Goal: Answer question/provide support

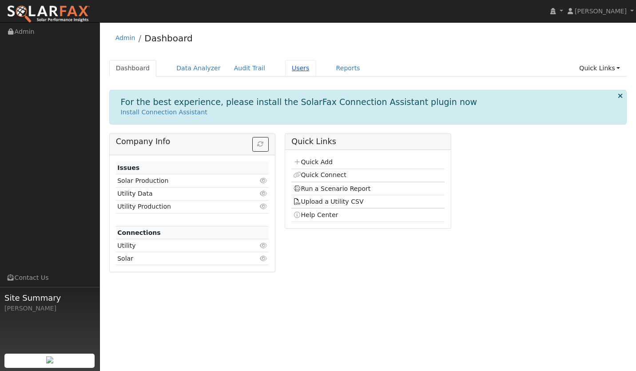
click at [287, 70] on link "Users" at bounding box center [300, 68] width 31 height 16
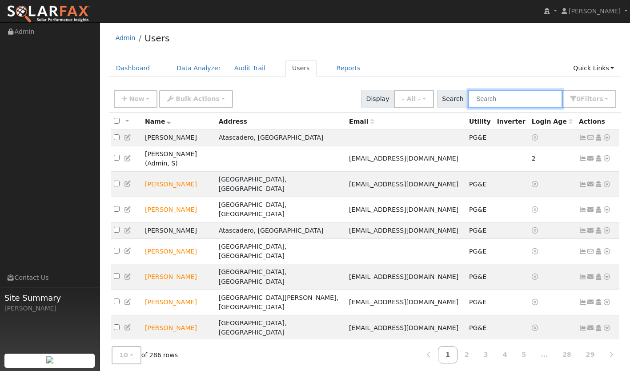
click at [504, 103] on input "text" at bounding box center [515, 99] width 94 height 18
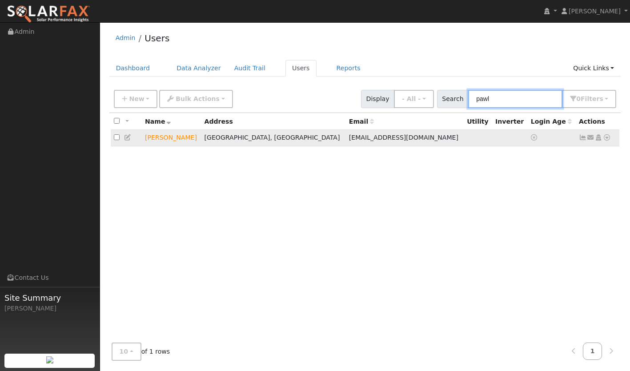
type input "pawl"
click at [606, 145] on td "Send Email... Copy a Link Reset Password Open Access Data Analyzer Reports Scen…" at bounding box center [597, 138] width 44 height 16
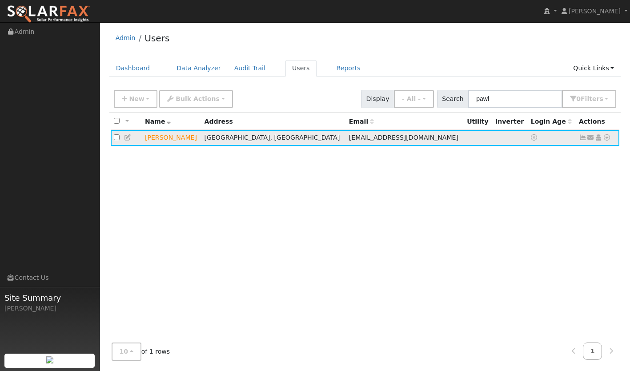
click at [606, 140] on icon at bounding box center [606, 137] width 8 height 6
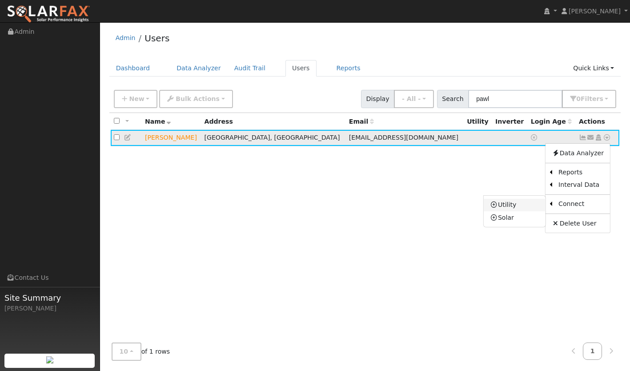
click at [525, 205] on link "Utility" at bounding box center [514, 205] width 62 height 12
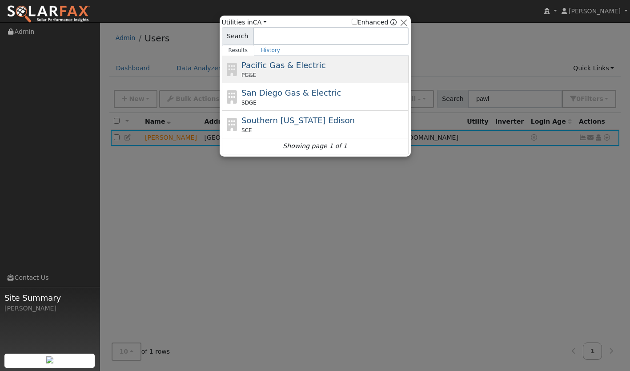
click at [335, 62] on div "Pacific Gas & Electric PG&E" at bounding box center [323, 69] width 165 height 20
